Goal: Task Accomplishment & Management: Complete application form

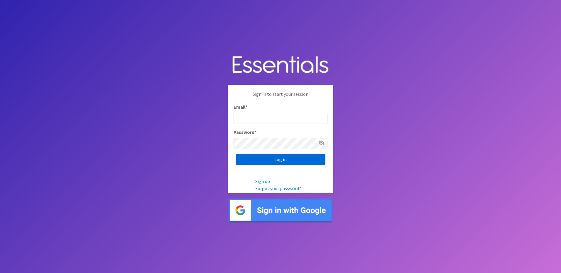
type input "[PERSON_NAME][EMAIL_ADDRESS][DOMAIN_NAME]"
click at [270, 161] on input "Log in" at bounding box center [280, 159] width 89 height 11
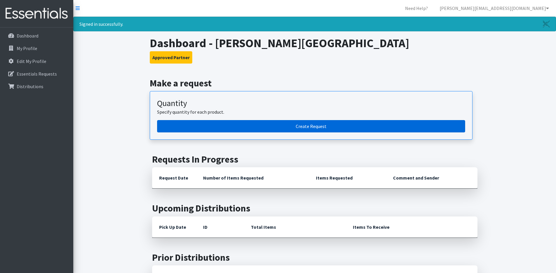
click at [305, 128] on link "Create Request" at bounding box center [311, 126] width 308 height 12
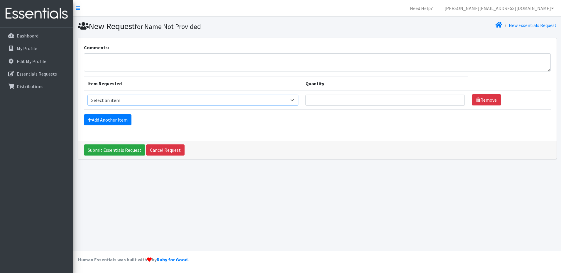
click at [295, 100] on select "Select an item Liners (Pack of 100) Makeup Bag (25) Pads 1 (Pack of 25) Pads 2 …" at bounding box center [192, 100] width 211 height 11
select select "13533"
click at [87, 95] on select "Select an item Liners (Pack of 100) Makeup Bag (25) Pads 1 (Pack of 25) Pads 2 …" at bounding box center [192, 100] width 211 height 11
click at [105, 118] on link "Add Another Item" at bounding box center [107, 119] width 47 height 11
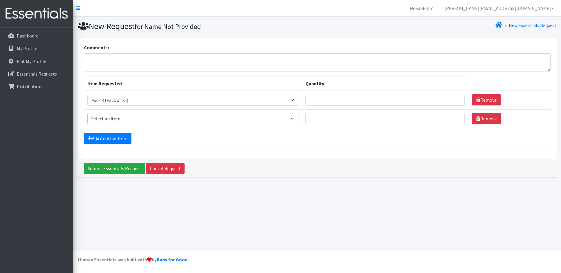
click at [297, 119] on select "Select an item Liners (Pack of 100) Makeup Bag (25) Pads 1 (Pack of 25) Pads 2 …" at bounding box center [192, 118] width 211 height 11
select select "13534"
click at [87, 113] on select "Select an item Liners (Pack of 100) Makeup Bag (25) Pads 1 (Pack of 25) Pads 2 …" at bounding box center [192, 118] width 211 height 11
click at [108, 133] on link "Add Another Item" at bounding box center [107, 138] width 47 height 11
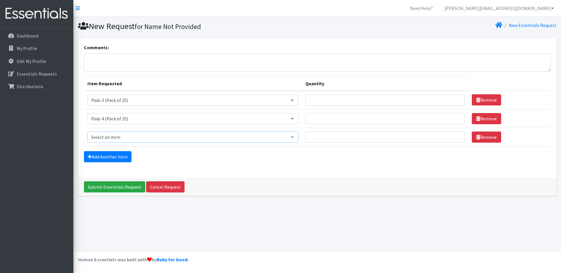
click at [295, 139] on select "Select an item Liners (Pack of 100) Makeup Bag (25) Pads 1 (Pack of 25) Pads 2 …" at bounding box center [192, 137] width 211 height 11
select select "13535"
click at [87, 132] on select "Select an item Liners (Pack of 100) Makeup Bag (25) Pads 1 (Pack of 25) Pads 2 …" at bounding box center [192, 137] width 211 height 11
click at [119, 156] on link "Add Another Item" at bounding box center [107, 156] width 47 height 11
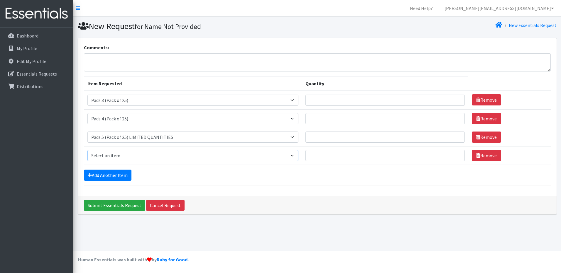
click at [252, 157] on select "Select an item Liners (Pack of 100) Makeup Bag (25) Pads 1 (Pack of 25) Pads 2 …" at bounding box center [192, 155] width 211 height 11
select select "13531"
click at [87, 150] on select "Select an item Liners (Pack of 100) Makeup Bag (25) Pads 1 (Pack of 25) Pads 2 …" at bounding box center [192, 155] width 211 height 11
click at [118, 176] on link "Add Another Item" at bounding box center [107, 175] width 47 height 11
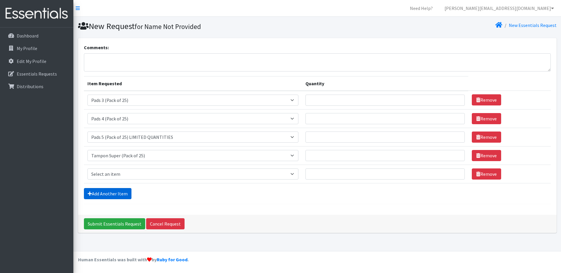
click at [118, 195] on link "Add Another Item" at bounding box center [107, 193] width 47 height 11
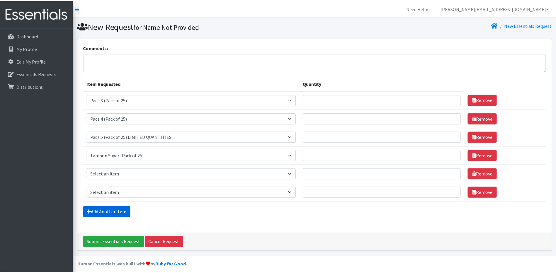
scroll to position [5, 0]
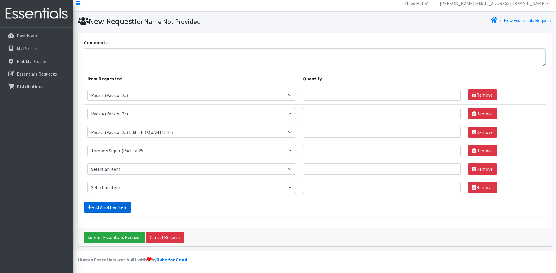
click at [115, 207] on link "Add Another Item" at bounding box center [107, 207] width 47 height 11
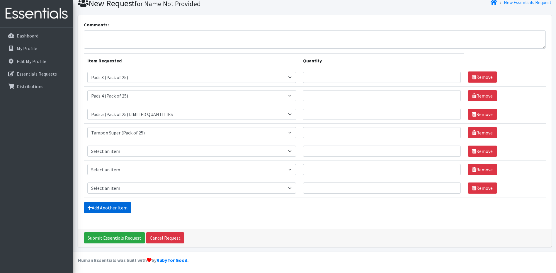
scroll to position [23, 0]
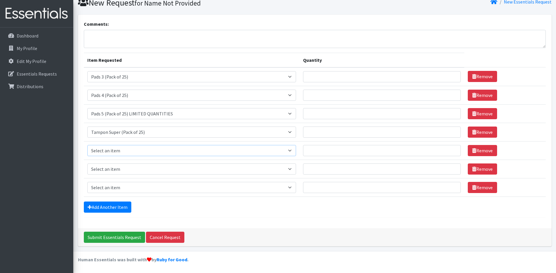
click at [133, 151] on select "Select an item Liners (Pack of 100) Makeup Bag (25) Pads 1 (Pack of 25) Pads 2 …" at bounding box center [191, 150] width 209 height 11
select select "13530"
click at [87, 145] on select "Select an item Liners (Pack of 100) Makeup Bag (25) Pads 1 (Pack of 25) Pads 2 …" at bounding box center [191, 150] width 209 height 11
click at [114, 169] on select "Select an item Liners (Pack of 100) Makeup Bag (25) Pads 1 (Pack of 25) Pads 2 …" at bounding box center [191, 169] width 209 height 11
click at [371, 218] on hr at bounding box center [315, 218] width 462 height 0
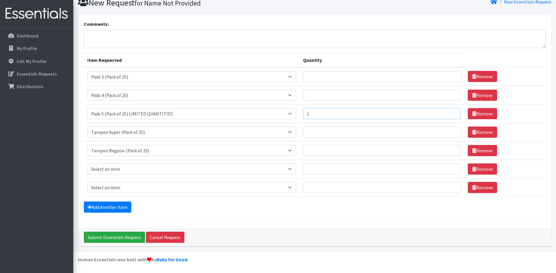
click at [450, 113] on input "1" at bounding box center [382, 113] width 158 height 11
type input "2"
click at [451, 113] on input "2" at bounding box center [382, 113] width 158 height 11
click at [450, 93] on input "1" at bounding box center [382, 95] width 158 height 11
type input "2"
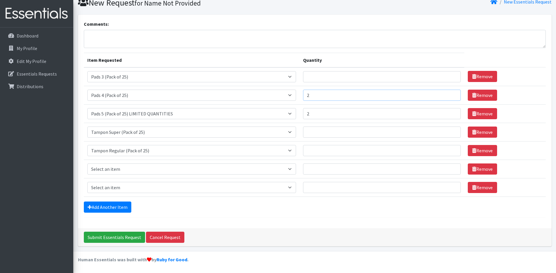
click at [451, 93] on input "2" at bounding box center [382, 95] width 158 height 11
click at [451, 74] on input "1" at bounding box center [382, 76] width 158 height 11
type input "2"
click at [451, 74] on input "2" at bounding box center [382, 76] width 158 height 11
click at [450, 130] on input "1" at bounding box center [382, 132] width 158 height 11
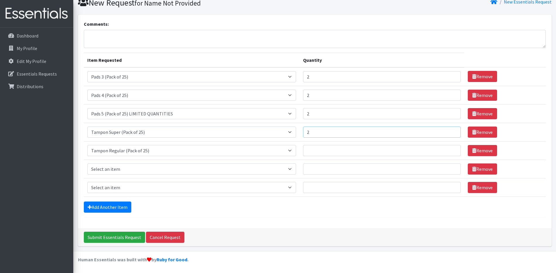
type input "2"
click at [450, 130] on input "2" at bounding box center [382, 132] width 158 height 11
click at [452, 151] on input "1" at bounding box center [382, 150] width 158 height 11
type input "2"
click at [451, 150] on input "2" at bounding box center [382, 150] width 158 height 11
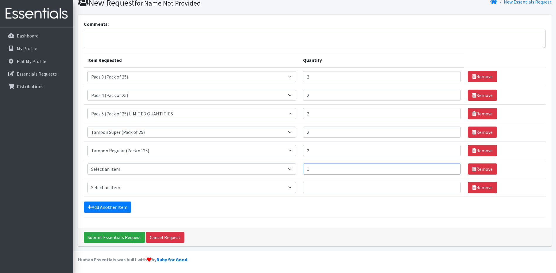
type input "1"
click at [450, 168] on input "1" at bounding box center [382, 169] width 158 height 11
drag, startPoint x: 451, startPoint y: 169, endPoint x: 464, endPoint y: 170, distance: 13.0
click at [451, 169] on input "1" at bounding box center [382, 169] width 158 height 11
click at [472, 171] on link "Remove" at bounding box center [482, 169] width 29 height 11
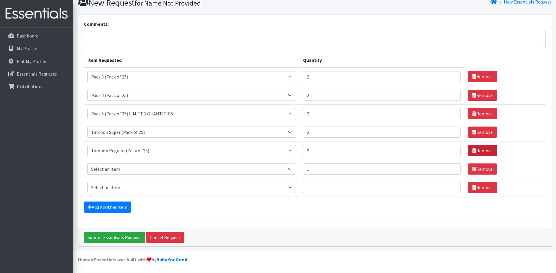
scroll to position [5, 0]
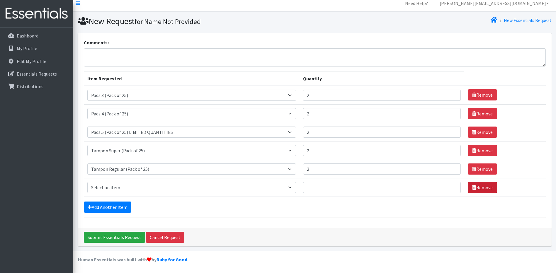
click at [472, 189] on link "Remove" at bounding box center [482, 187] width 29 height 11
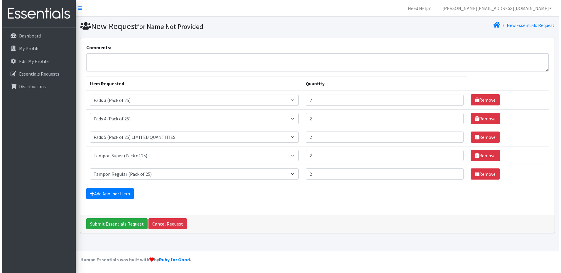
scroll to position [0, 0]
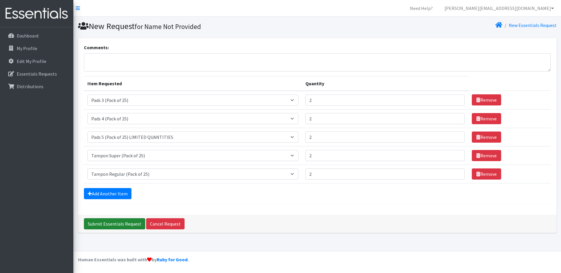
click at [106, 224] on input "Submit Essentials Request" at bounding box center [114, 223] width 61 height 11
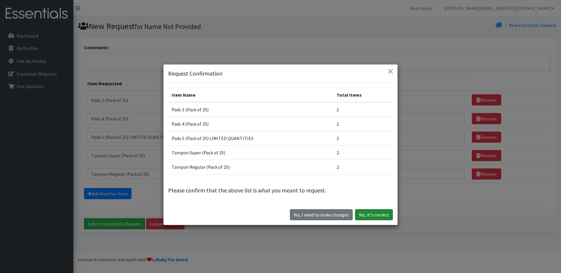
click at [361, 215] on button "Yes, it's correct" at bounding box center [374, 214] width 38 height 11
